Goal: Information Seeking & Learning: Learn about a topic

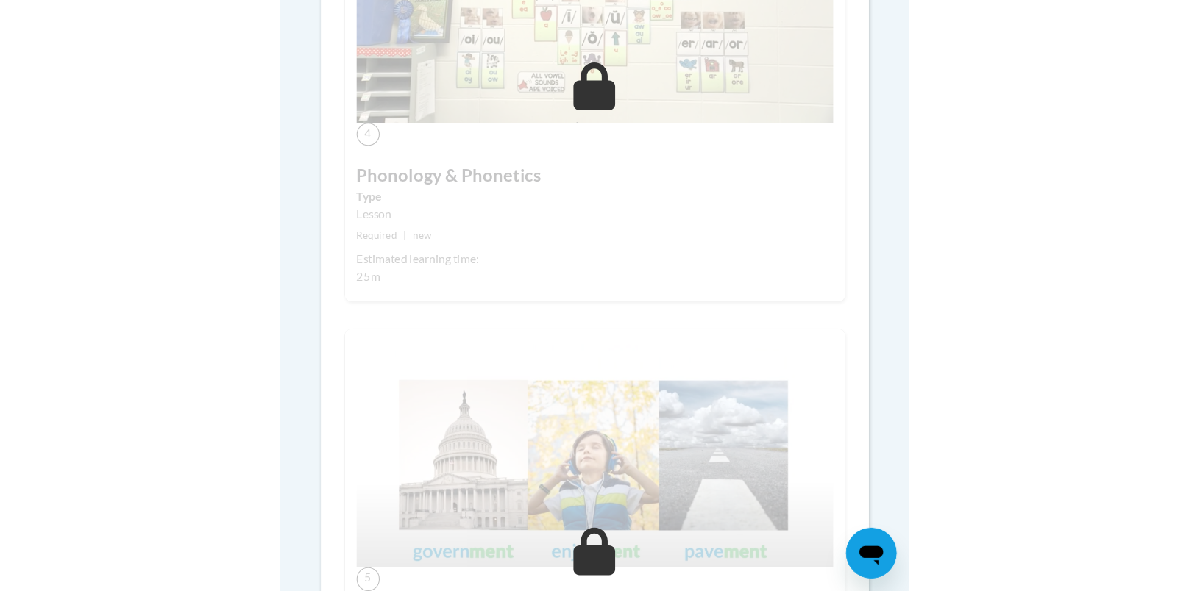
scroll to position [1177, 0]
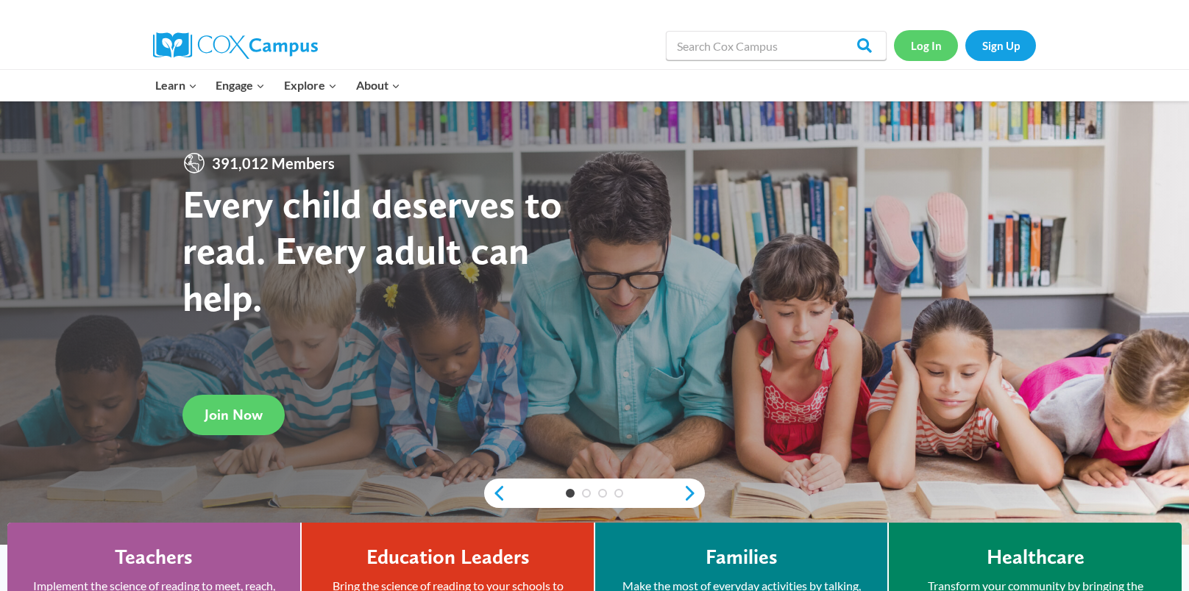
drag, startPoint x: 0, startPoint y: 0, endPoint x: 930, endPoint y: 45, distance: 931.5
click at [930, 45] on link "Log In" at bounding box center [926, 45] width 64 height 30
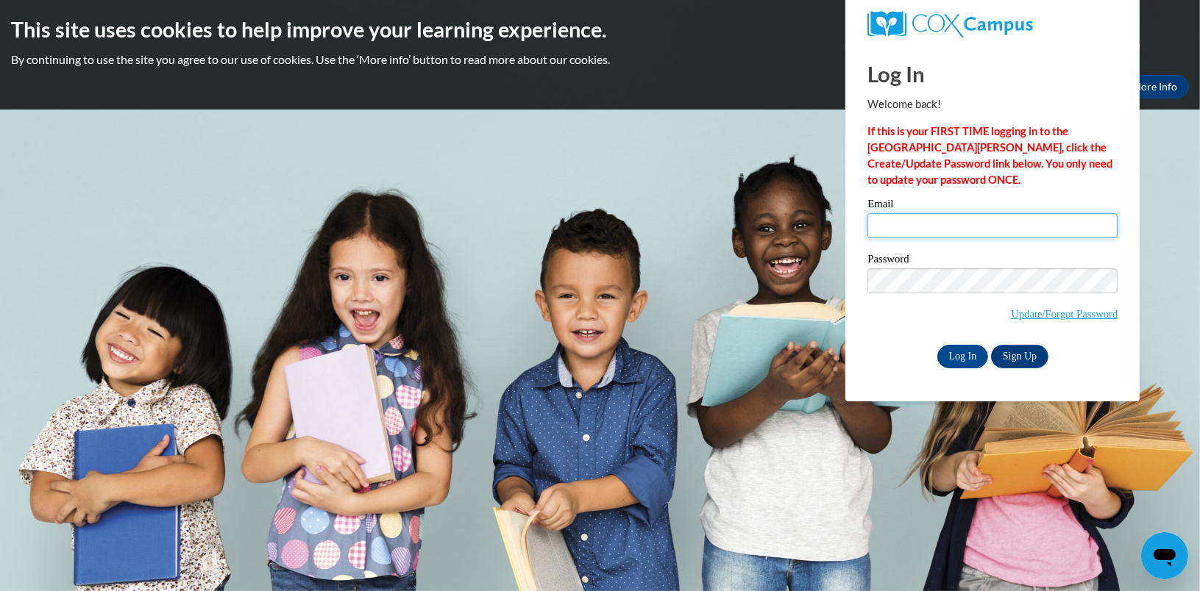
click at [977, 224] on input "Email" at bounding box center [992, 225] width 250 height 25
type input "miss_t765@msn.com"
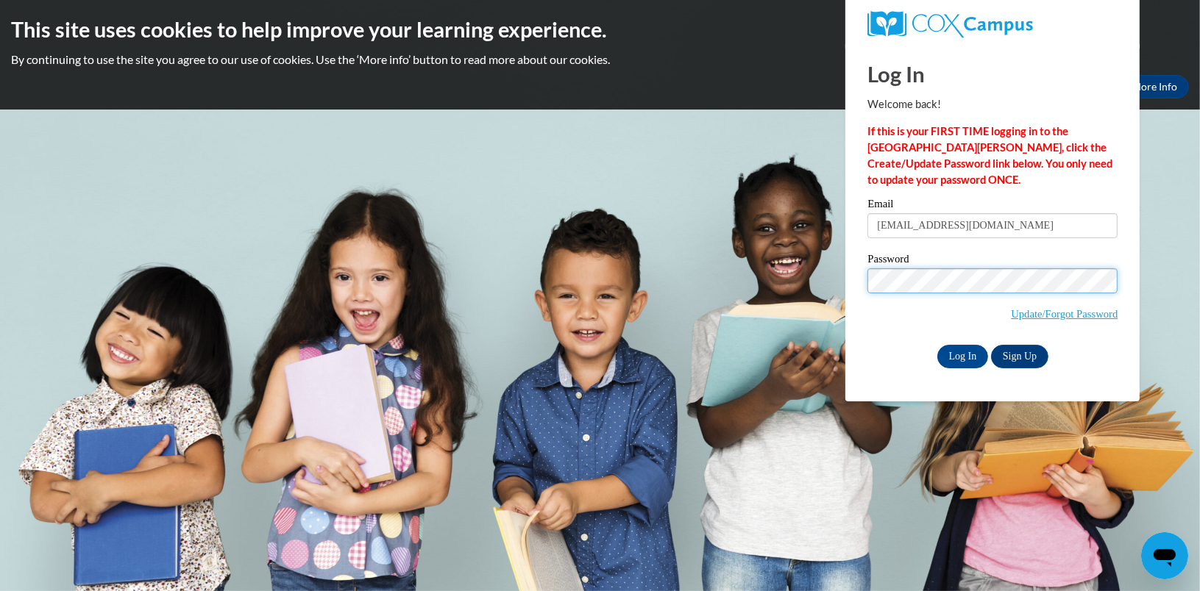
click at [937, 345] on input "Log In" at bounding box center [962, 357] width 51 height 24
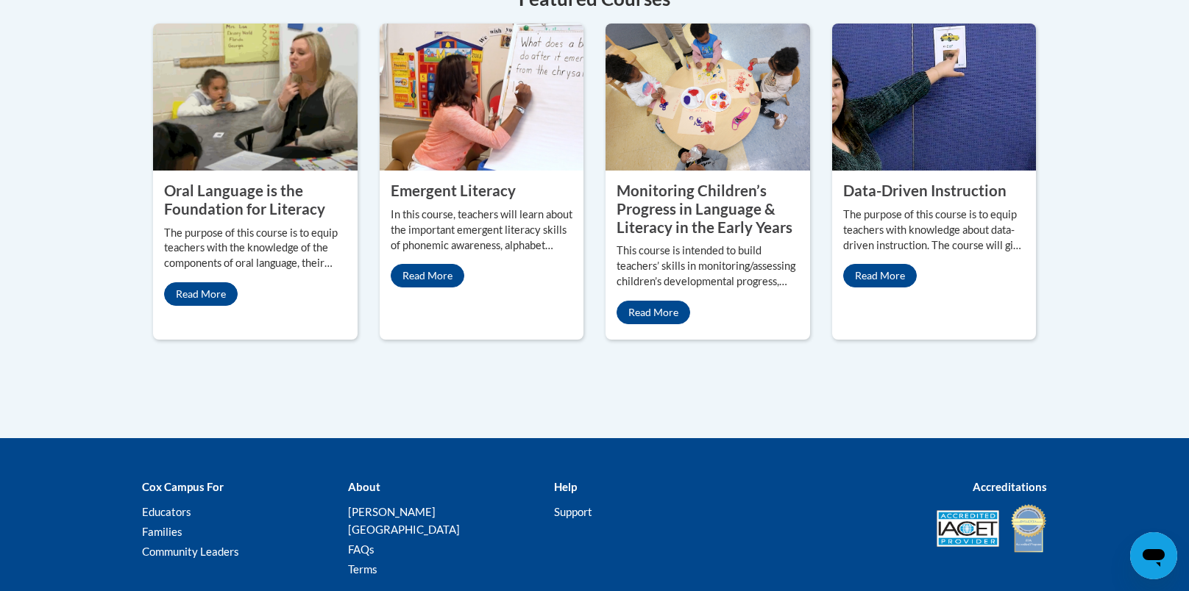
scroll to position [588, 0]
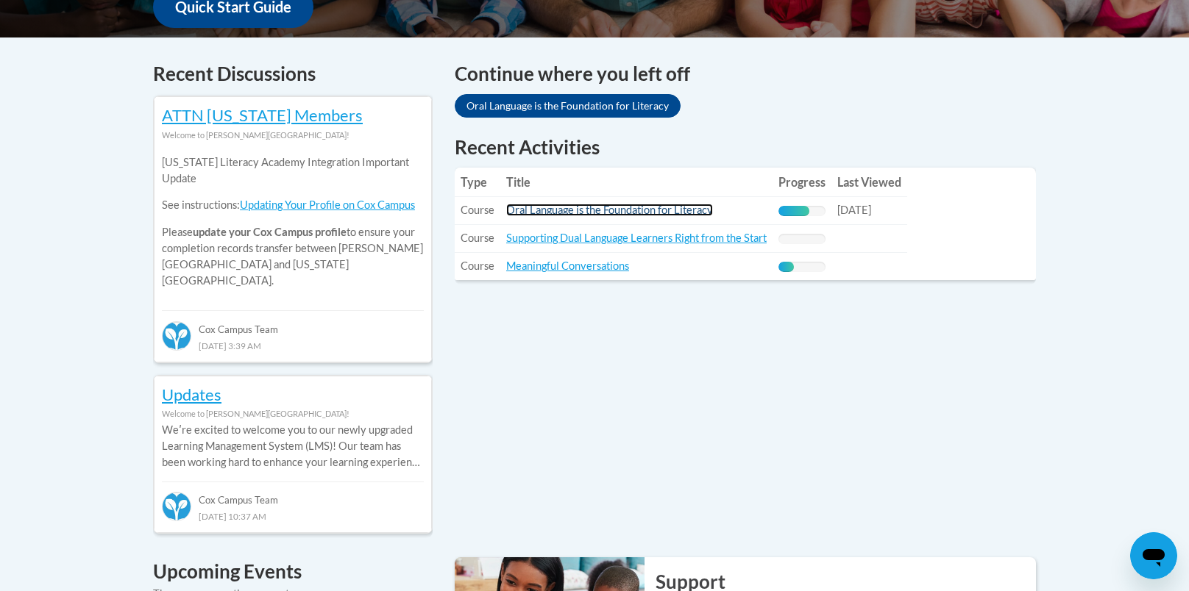
click at [573, 209] on link "Oral Language is the Foundation for Literacy" at bounding box center [609, 210] width 207 height 13
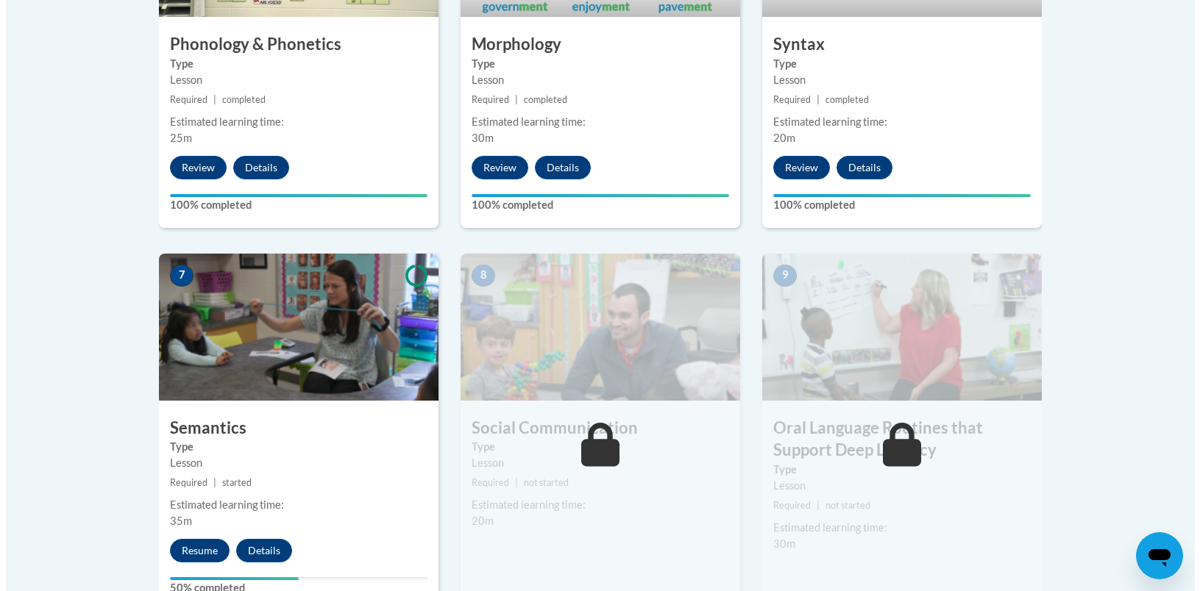
scroll to position [1080, 0]
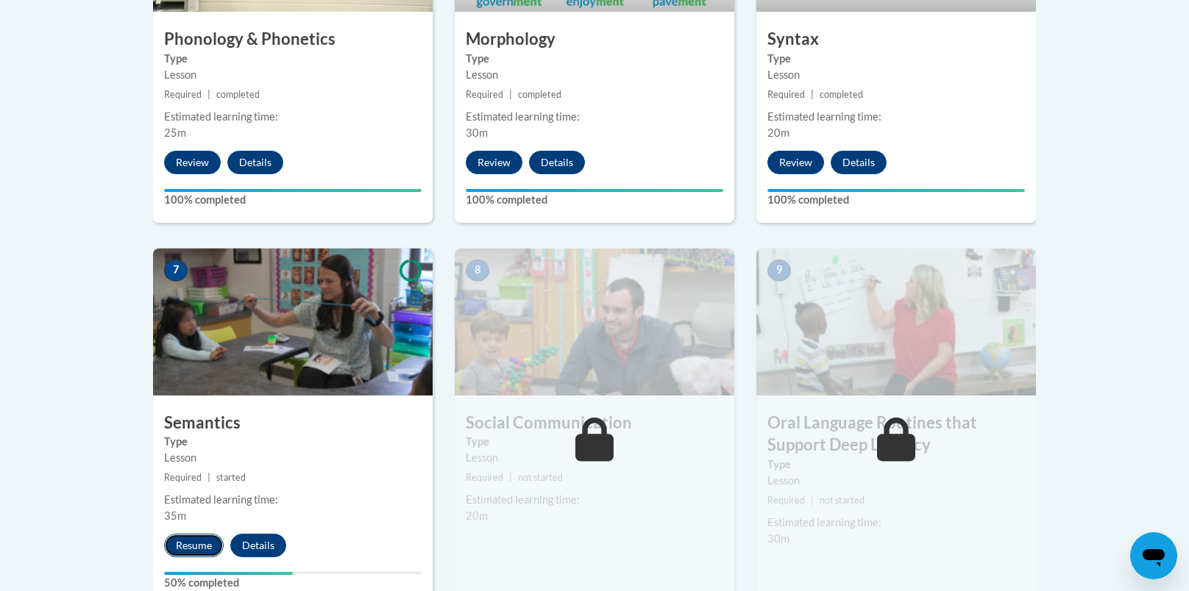
click at [189, 541] on button "Resume" at bounding box center [194, 546] width 60 height 24
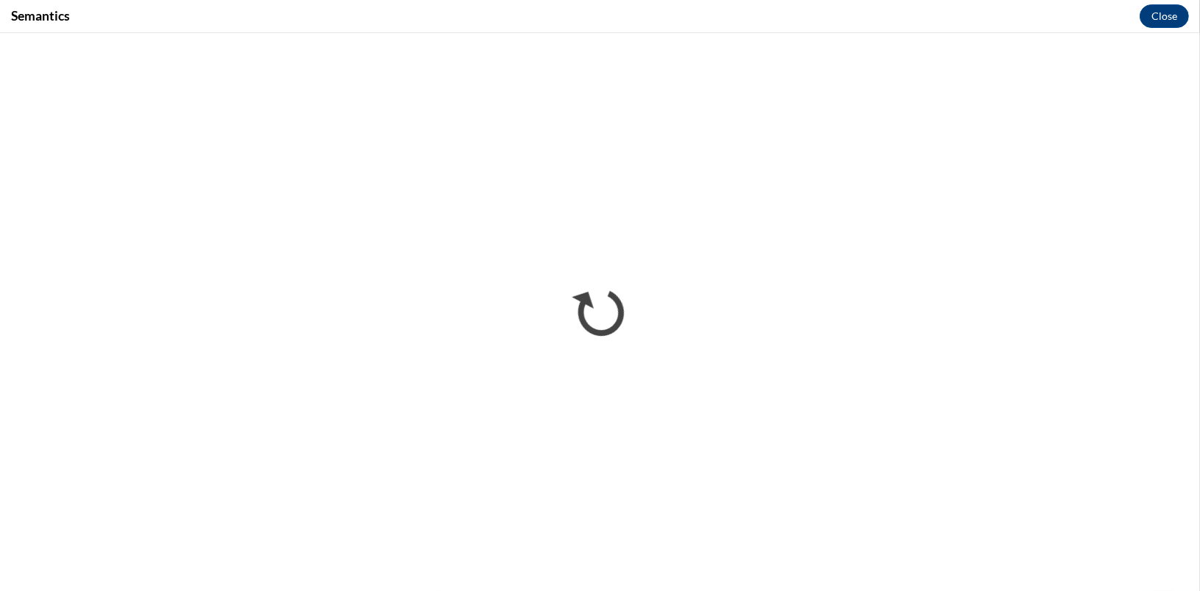
scroll to position [0, 0]
